Goal: Information Seeking & Learning: Learn about a topic

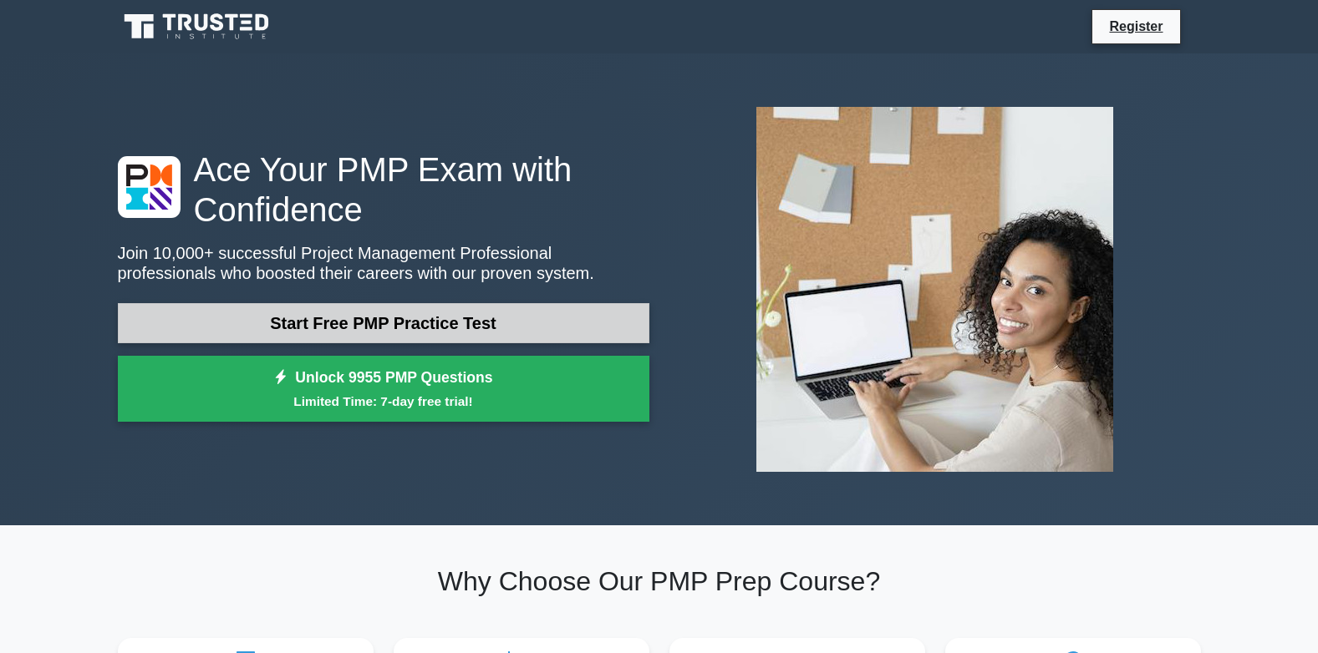
click at [553, 323] on link "Start Free PMP Practice Test" at bounding box center [383, 323] width 531 height 40
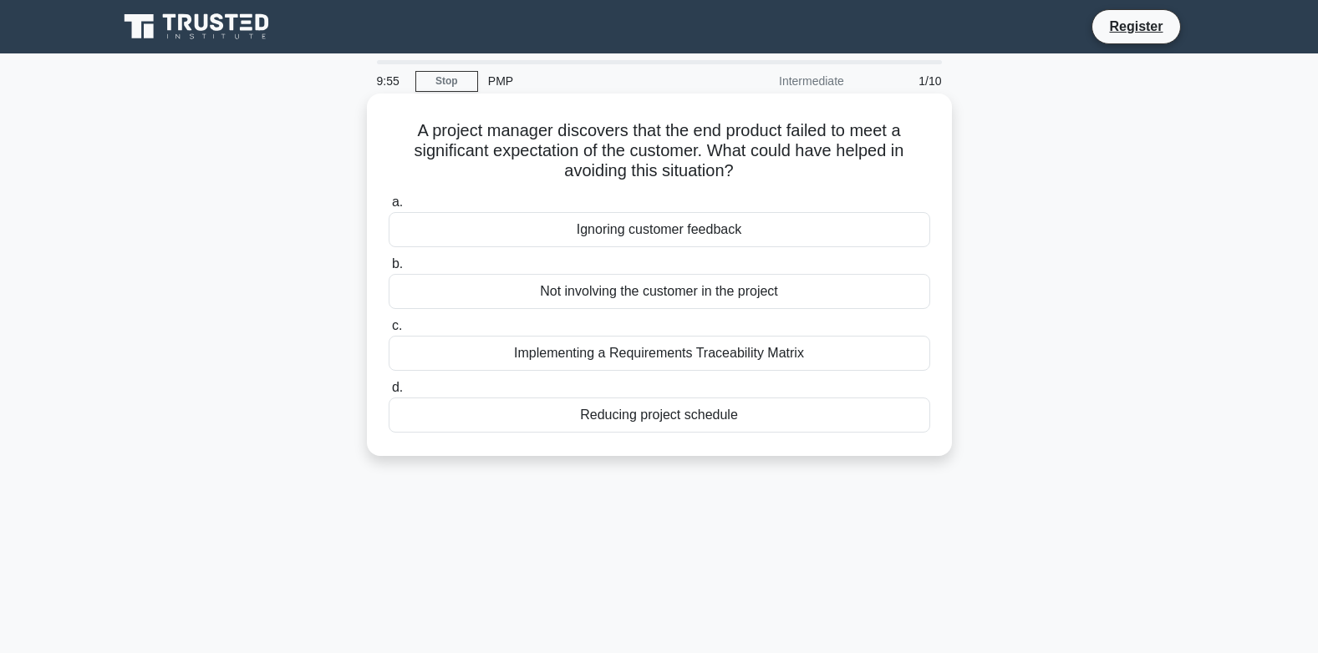
click at [521, 236] on div "Ignoring customer feedback" at bounding box center [659, 229] width 541 height 35
click at [389, 208] on input "a. Ignoring customer feedback" at bounding box center [389, 202] width 0 height 11
